Goal: Task Accomplishment & Management: Use online tool/utility

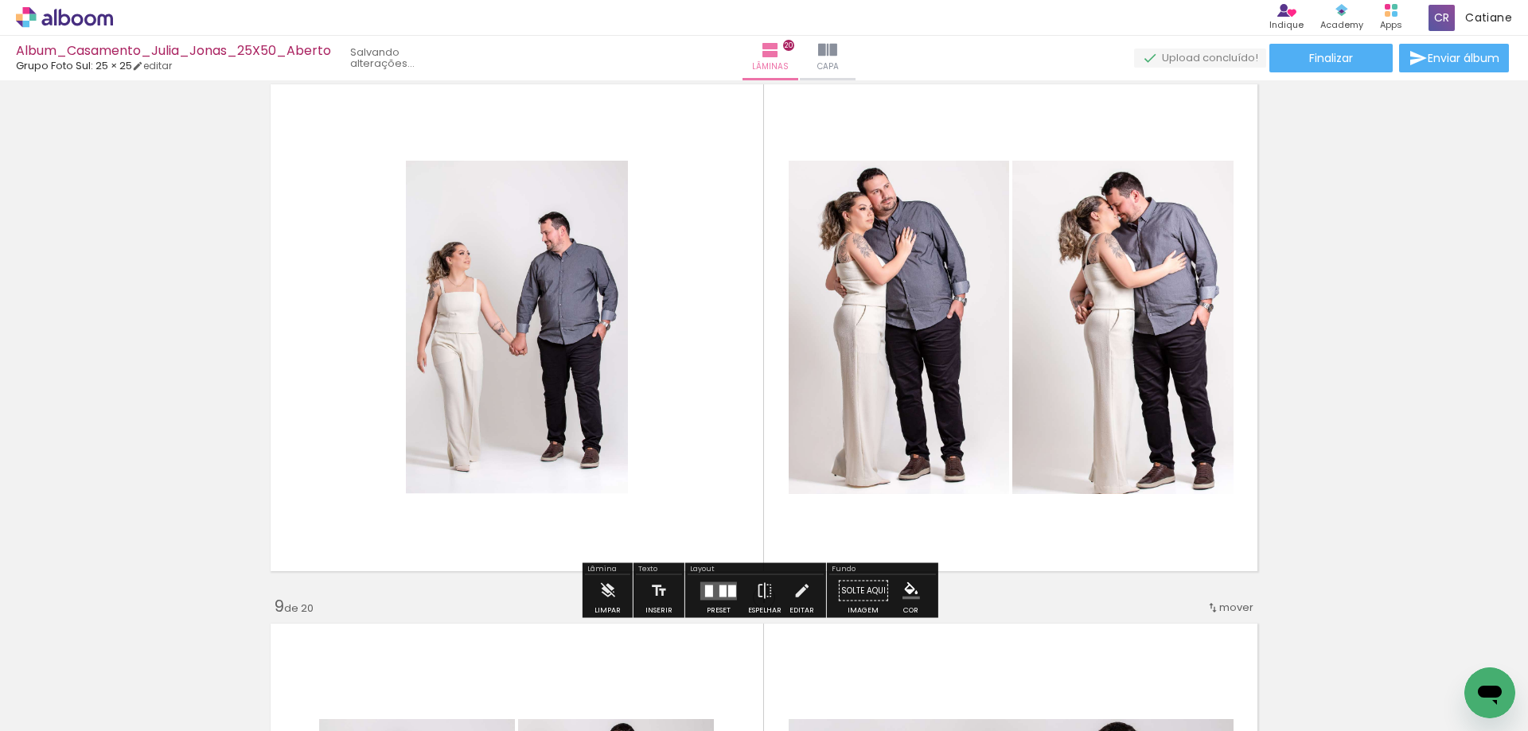
scroll to position [3824, 0]
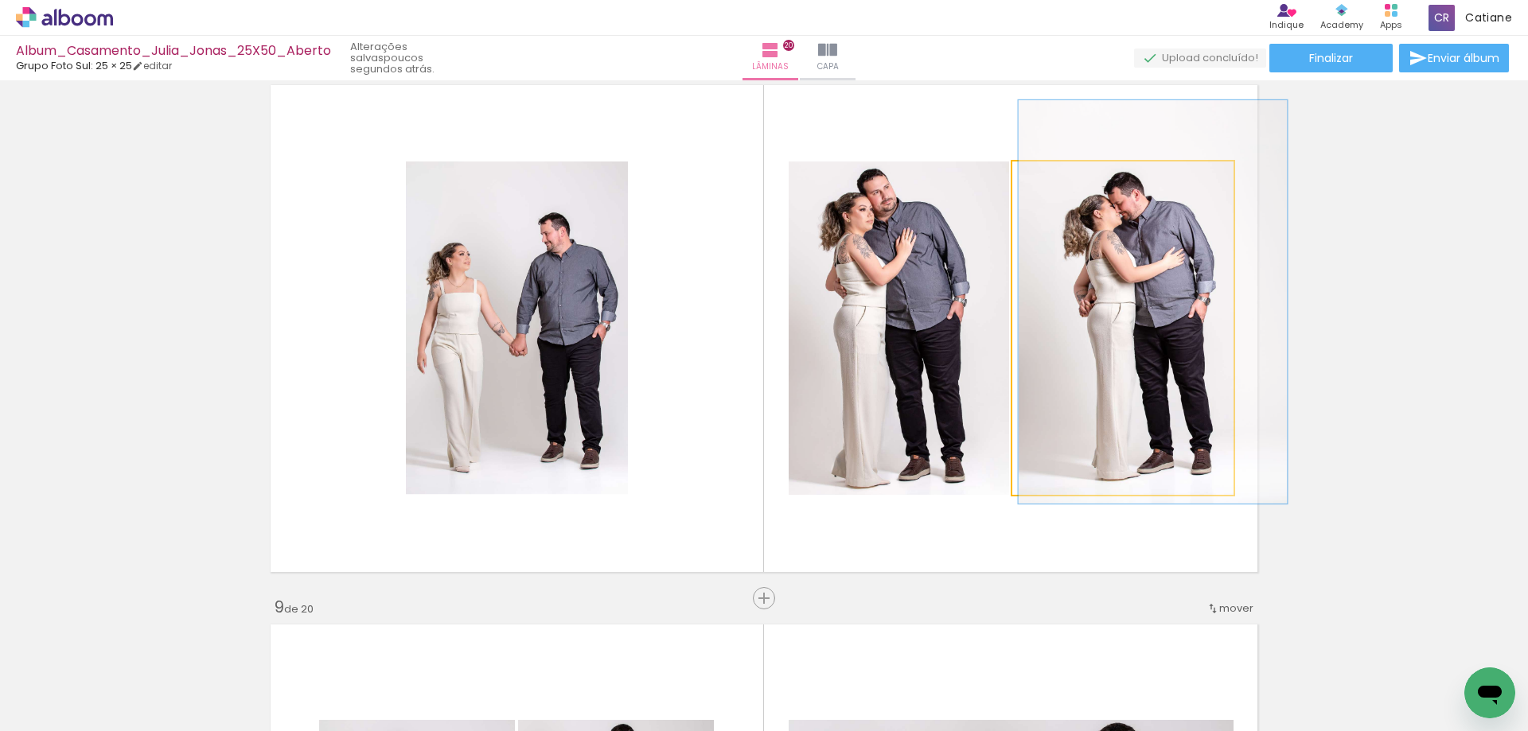
type paper-slider "121"
click at [1055, 181] on div at bounding box center [1062, 178] width 14 height 14
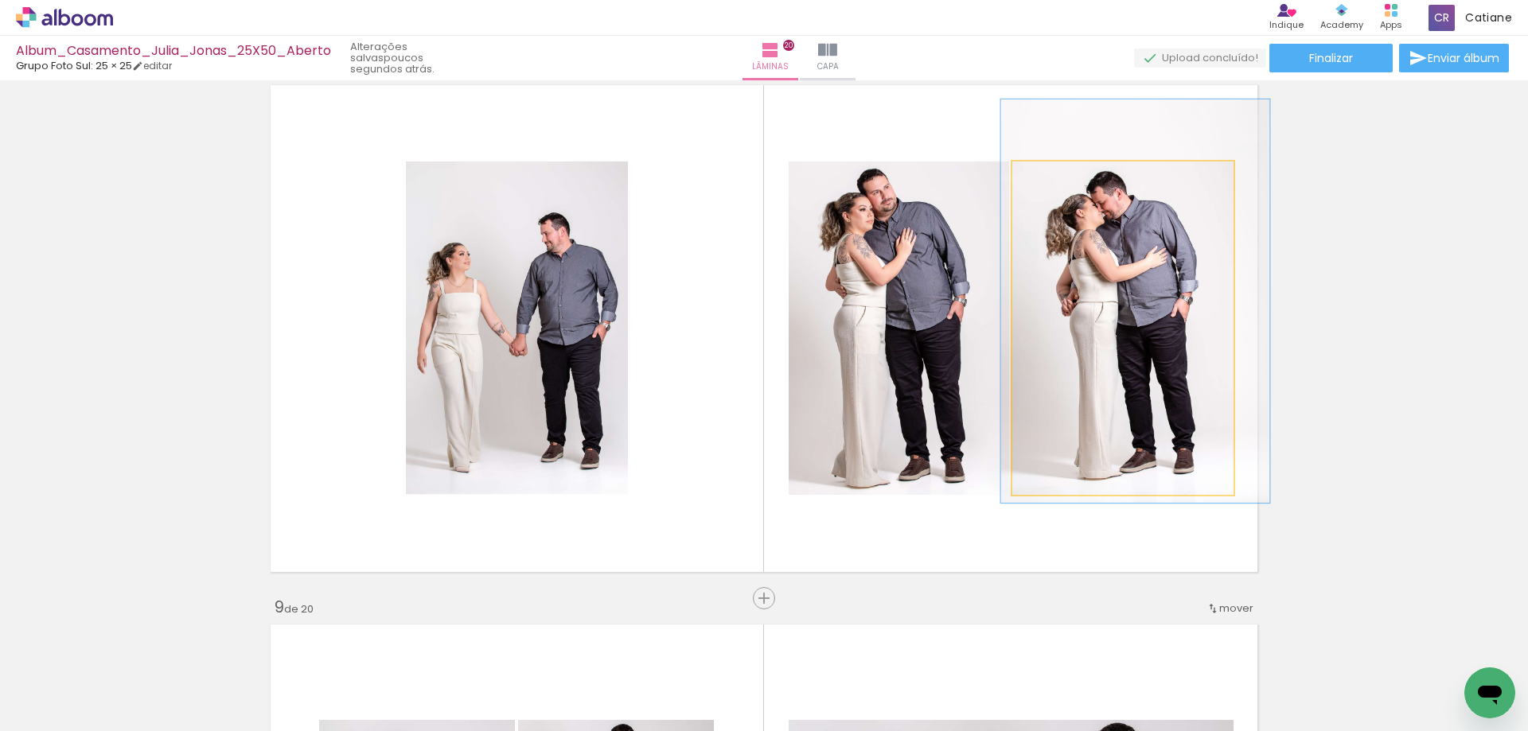
drag, startPoint x: 1114, startPoint y: 249, endPoint x: 1100, endPoint y: 247, distance: 13.6
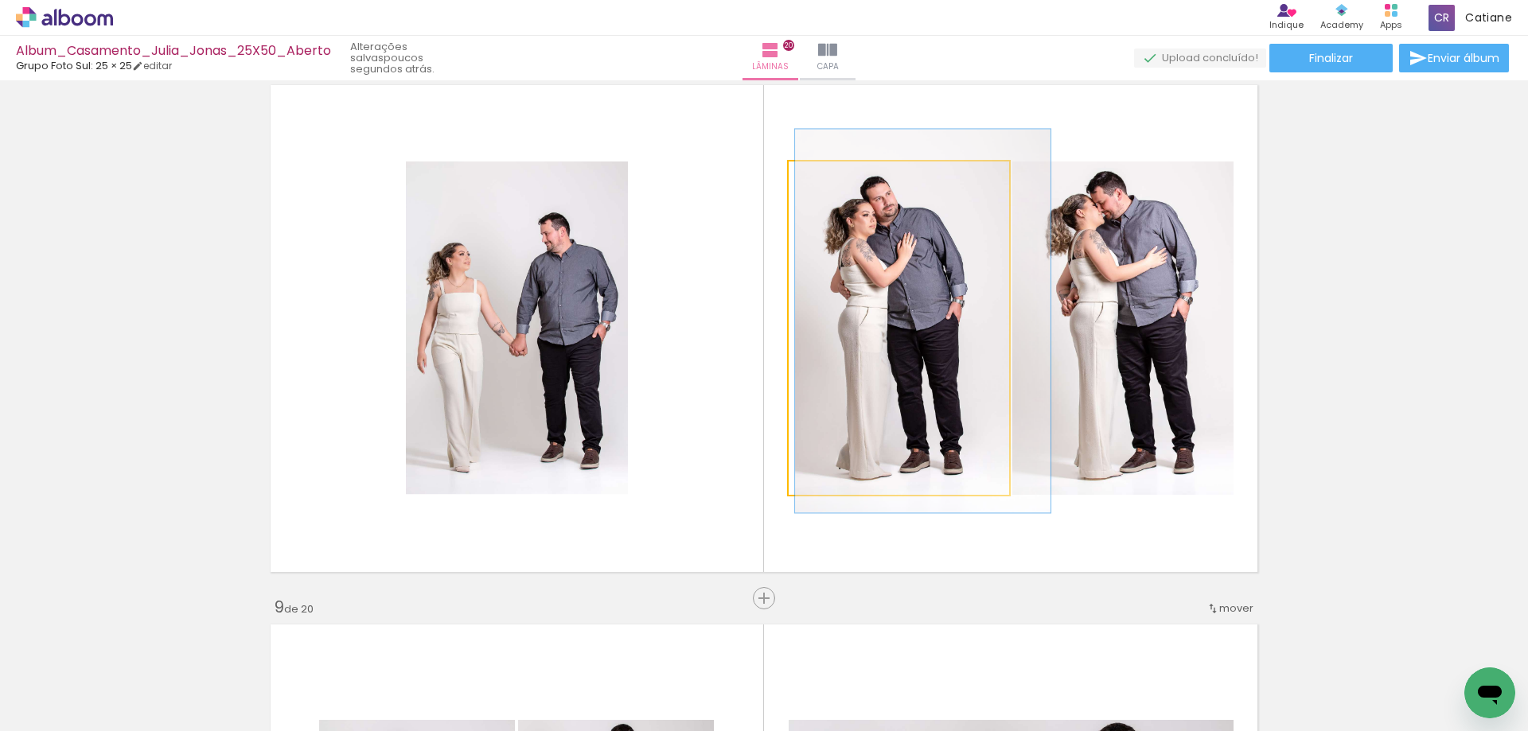
type paper-slider "115"
click at [830, 178] on div at bounding box center [835, 178] width 14 height 14
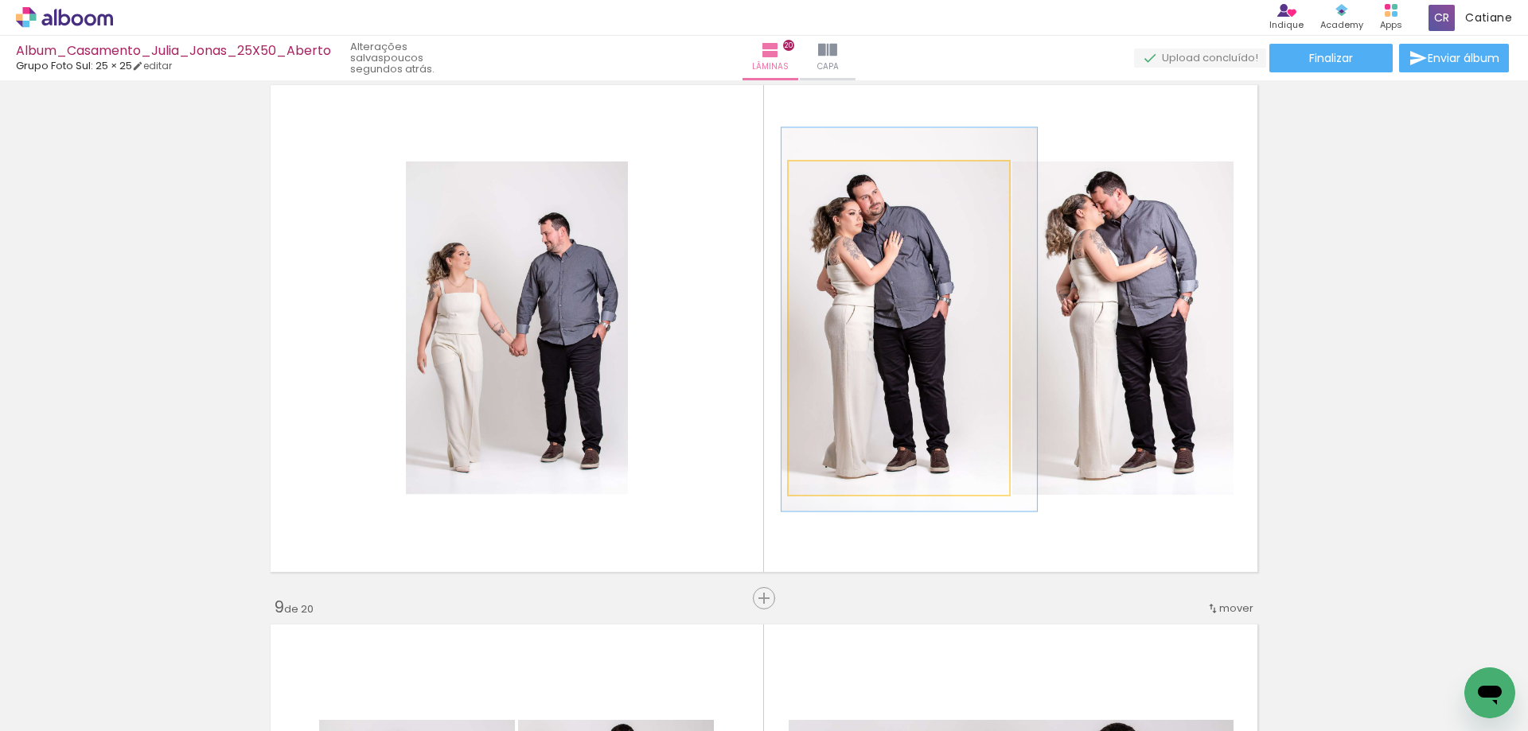
drag, startPoint x: 872, startPoint y: 237, endPoint x: 863, endPoint y: 236, distance: 8.9
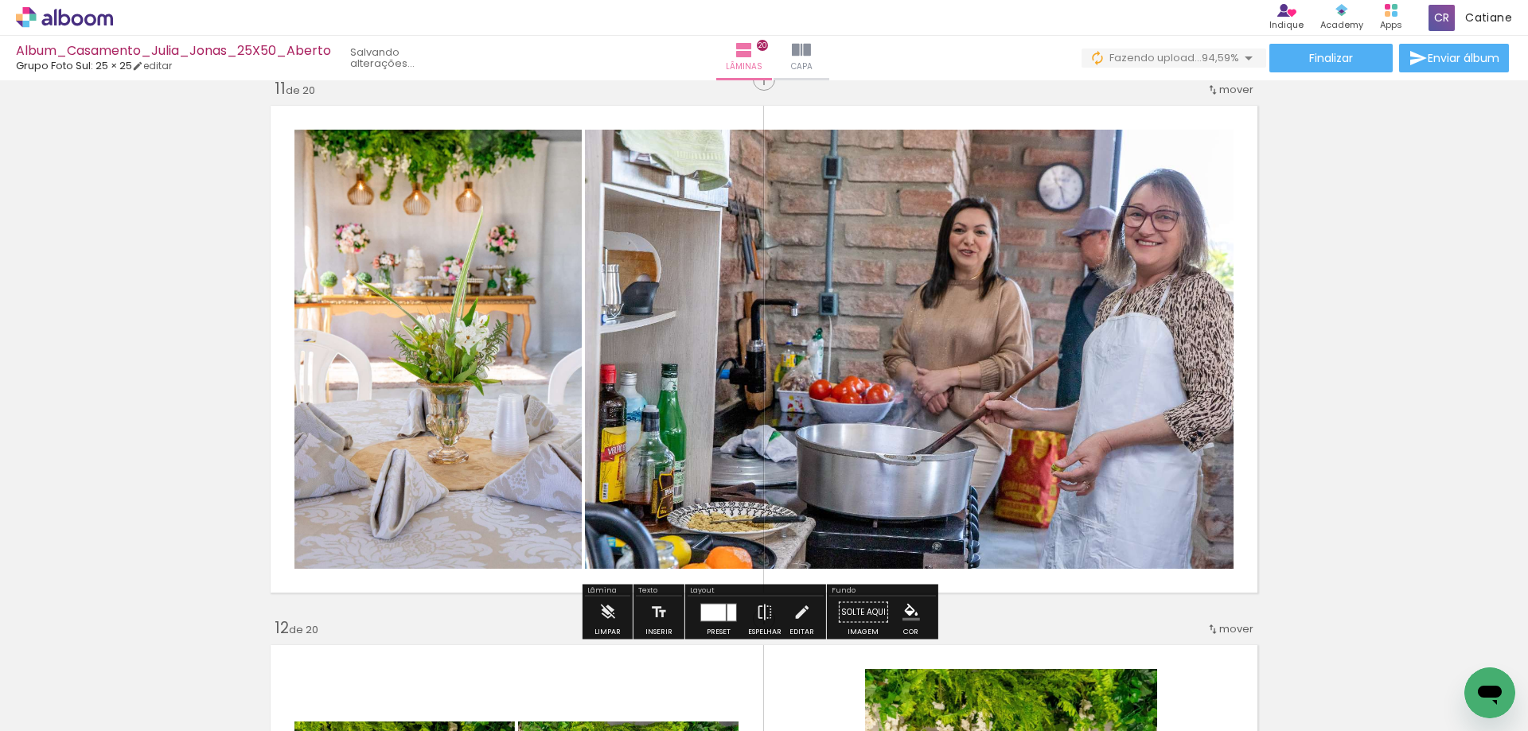
scroll to position [5416, 0]
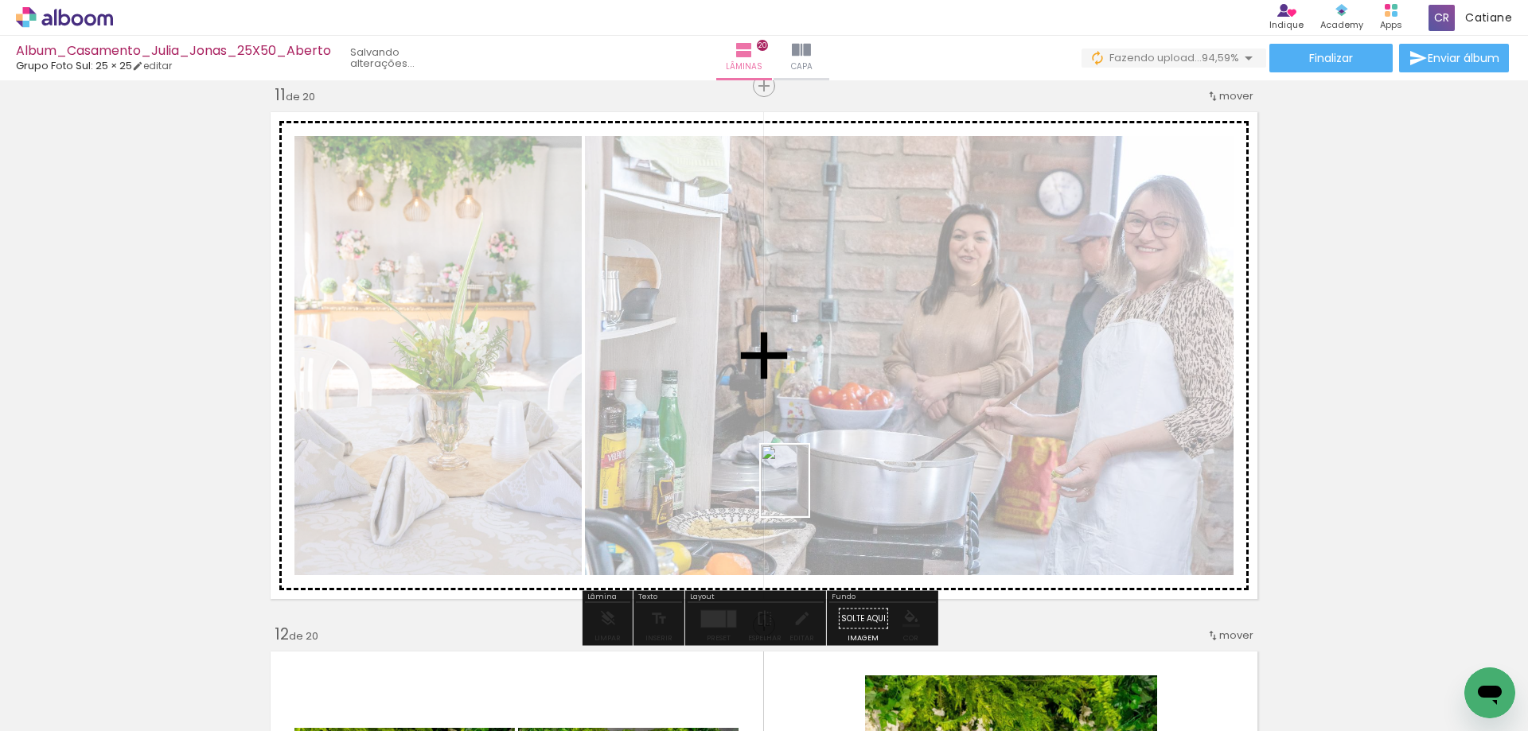
drag, startPoint x: 1287, startPoint y: 705, endPoint x: 808, endPoint y: 493, distance: 523.3
click at [808, 493] on quentale-workspace at bounding box center [764, 365] width 1528 height 731
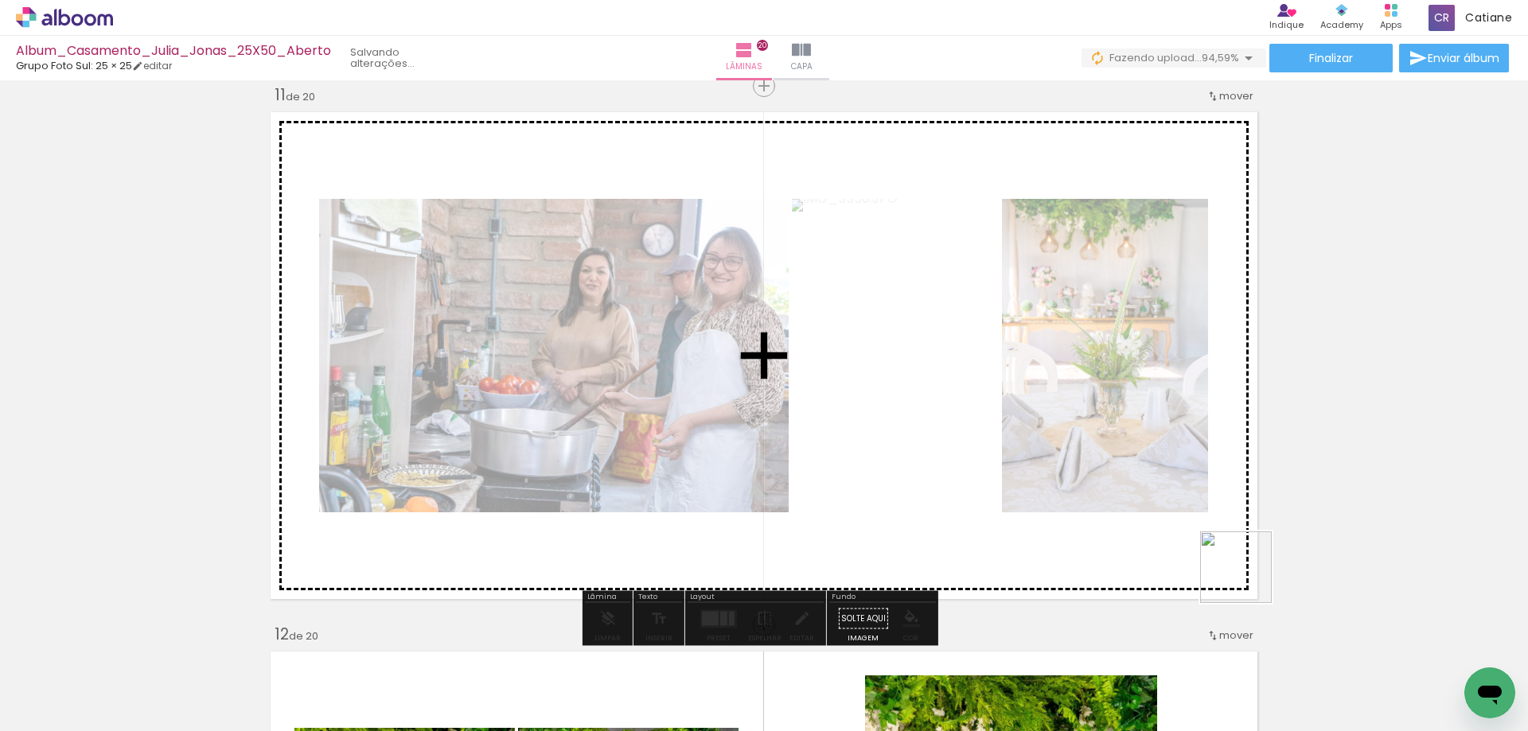
drag, startPoint x: 1341, startPoint y: 646, endPoint x: 1509, endPoint y: 661, distance: 168.6
click at [1061, 475] on quentale-workspace at bounding box center [764, 365] width 1528 height 731
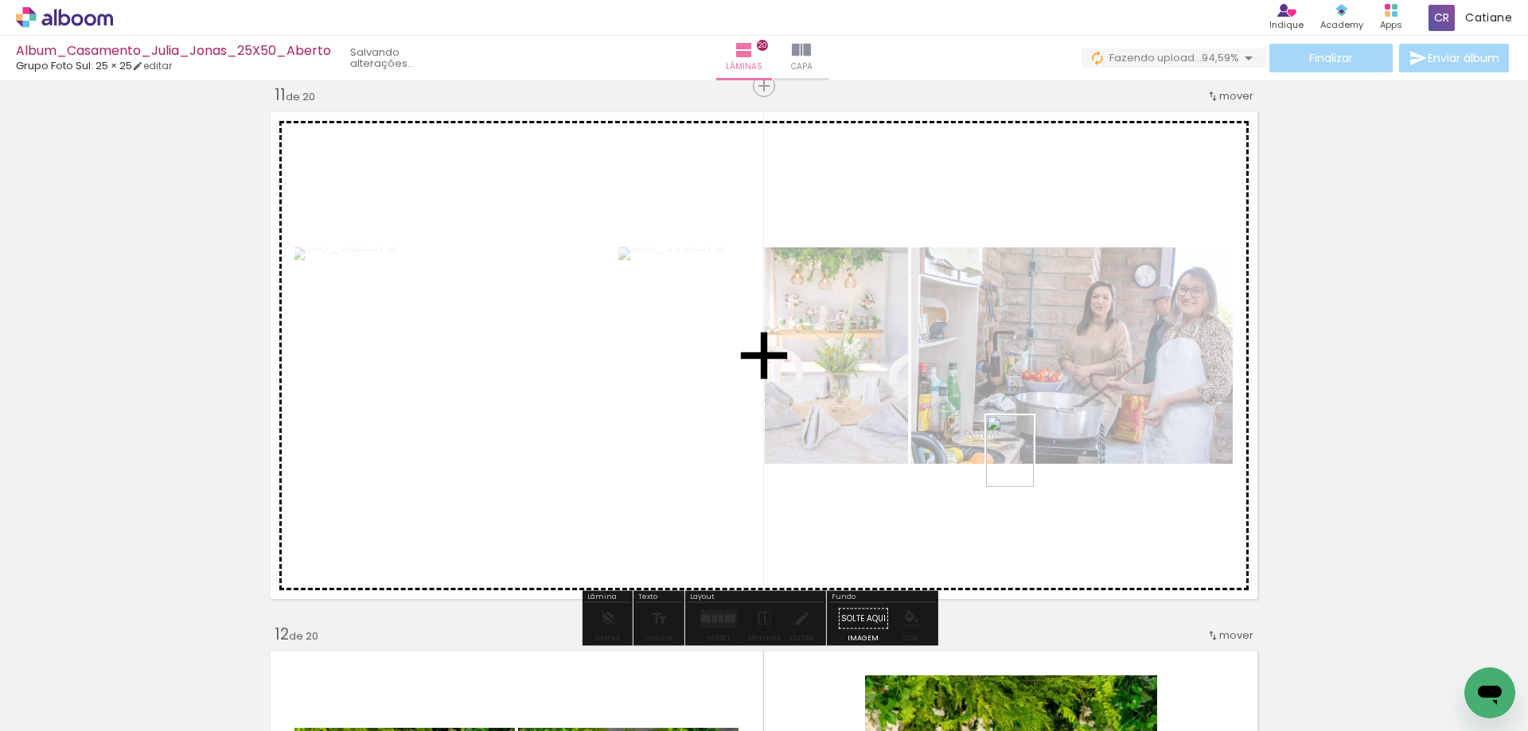
drag, startPoint x: 1460, startPoint y: 667, endPoint x: 1060, endPoint y: 465, distance: 448.0
click at [1033, 462] on quentale-workspace at bounding box center [764, 365] width 1528 height 731
